Goal: Transaction & Acquisition: Purchase product/service

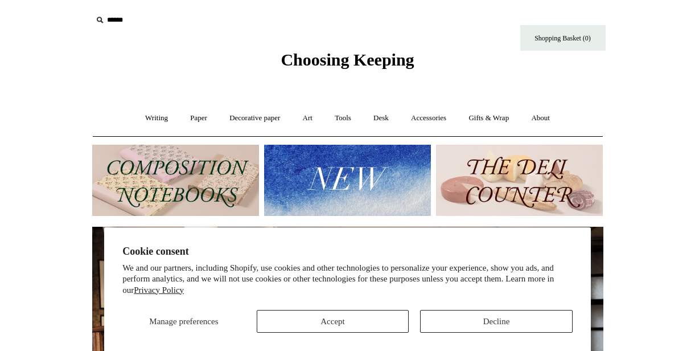
click at [441, 317] on button "Decline" at bounding box center [496, 321] width 153 height 23
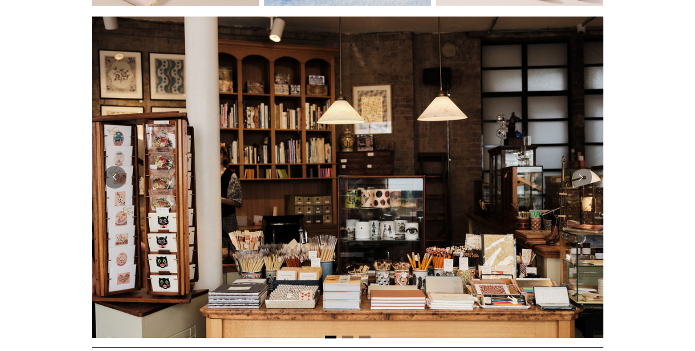
scroll to position [219, 0]
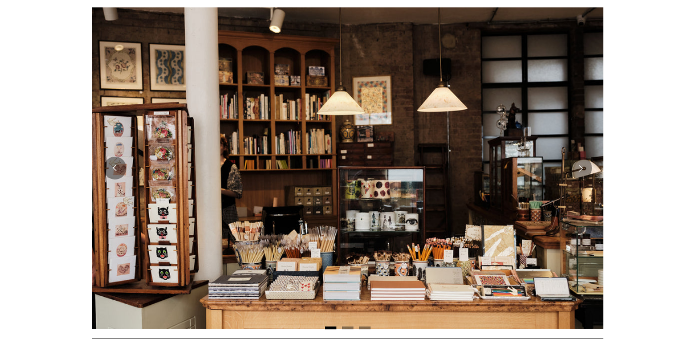
click at [62, 249] on html "Cookie consent We and our partners, including Shopify, use cookies and other te…" at bounding box center [347, 261] width 695 height 960
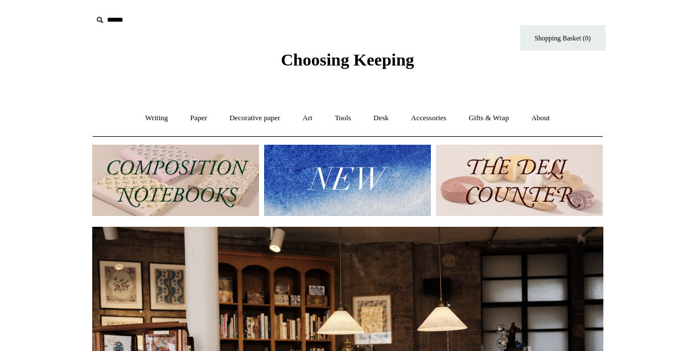
scroll to position [0, 0]
click at [156, 118] on link "Writing +" at bounding box center [156, 118] width 43 height 30
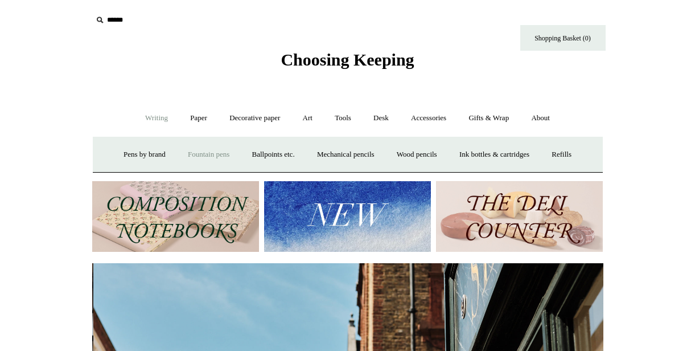
scroll to position [0, 511]
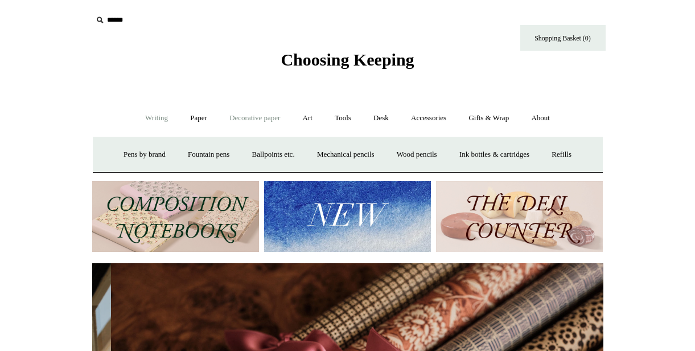
click at [239, 120] on link "Decorative paper +" at bounding box center [254, 118] width 71 height 30
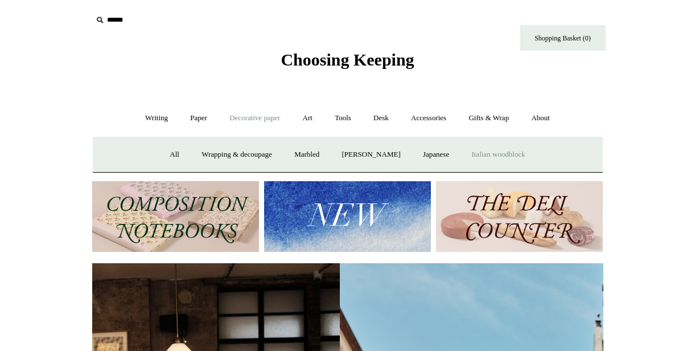
scroll to position [0, 40]
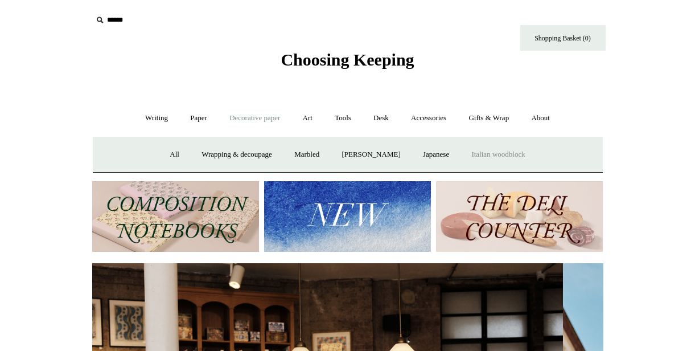
click at [490, 151] on link "Italian woodblock" at bounding box center [498, 155] width 74 height 30
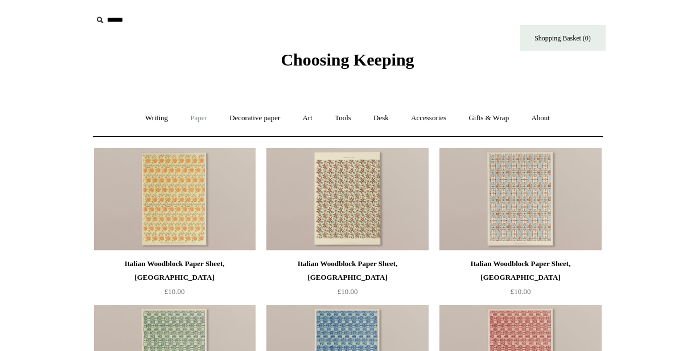
click at [191, 114] on link "Paper +" at bounding box center [199, 118] width 38 height 30
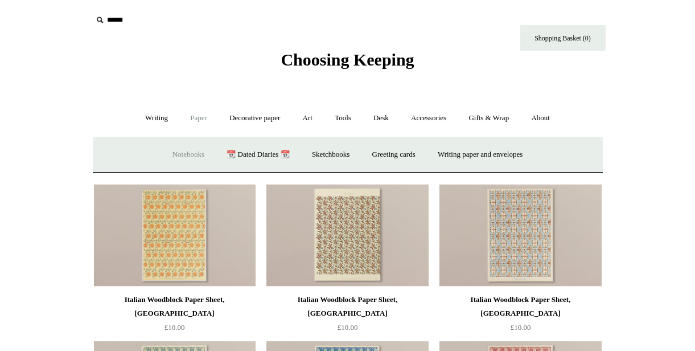
click at [177, 153] on link "Notebooks +" at bounding box center [188, 155] width 52 height 30
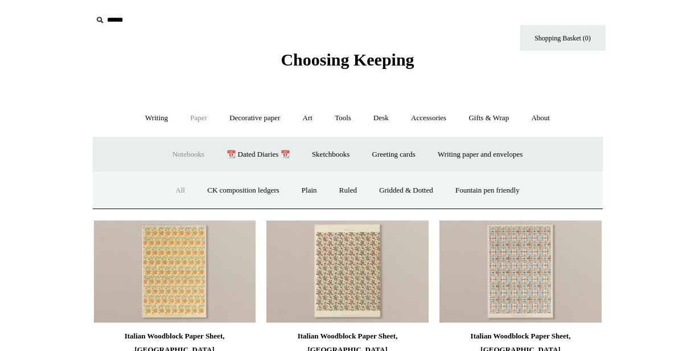
click at [175, 187] on link "All" at bounding box center [180, 190] width 30 height 30
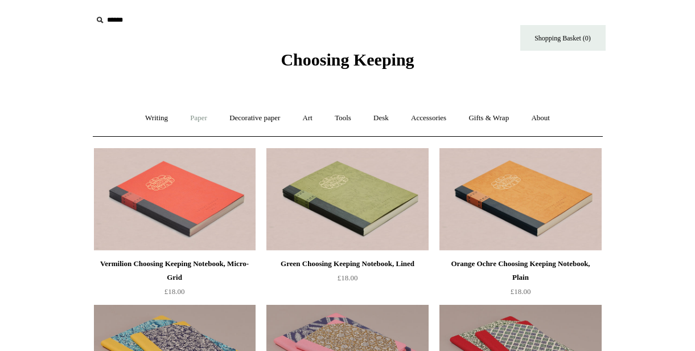
click at [192, 113] on link "Paper +" at bounding box center [199, 118] width 38 height 30
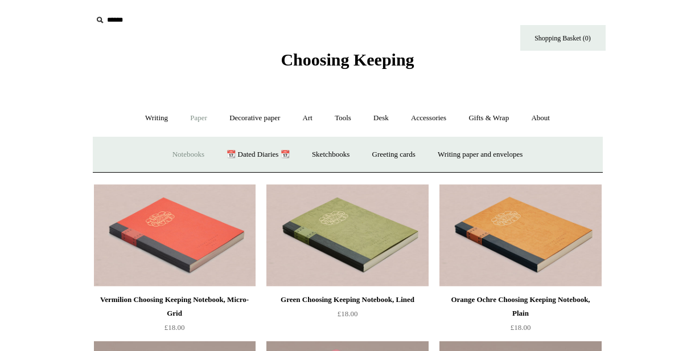
click at [187, 154] on link "Notebooks +" at bounding box center [188, 155] width 52 height 30
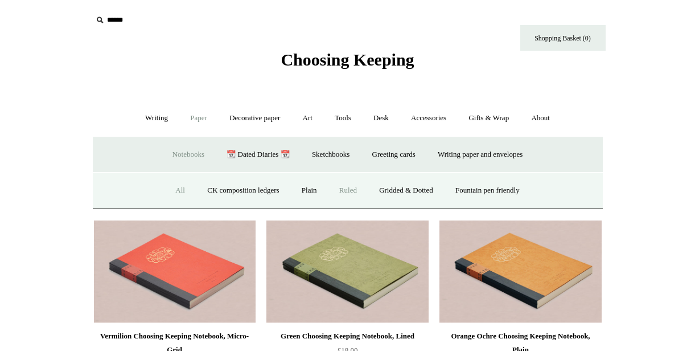
click at [355, 191] on link "Ruled" at bounding box center [348, 190] width 38 height 30
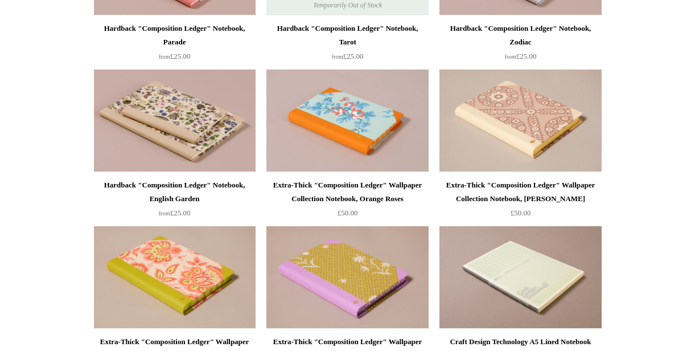
scroll to position [1962, 0]
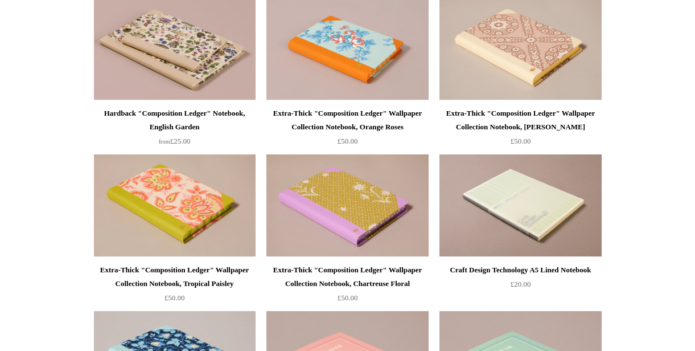
scroll to position [1936, 0]
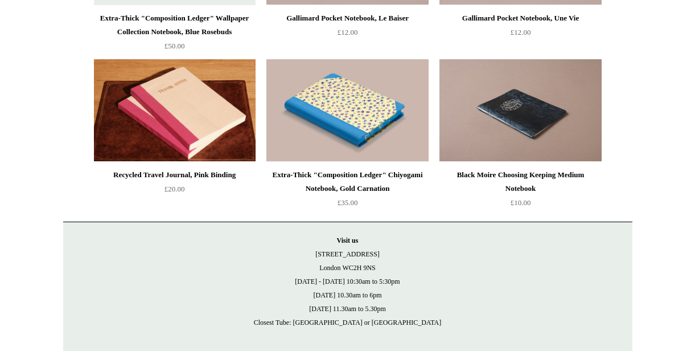
scroll to position [2444, 0]
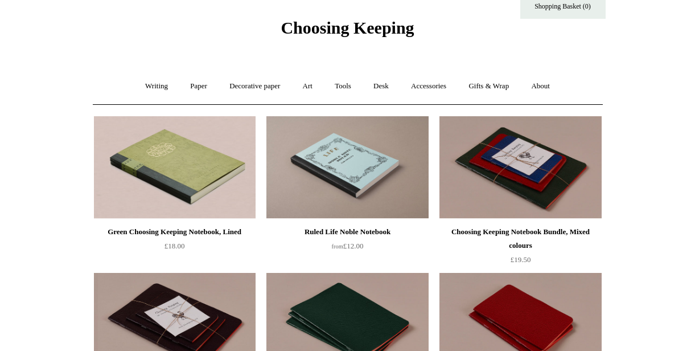
scroll to position [17, 0]
